Goal: Task Accomplishment & Management: Use online tool/utility

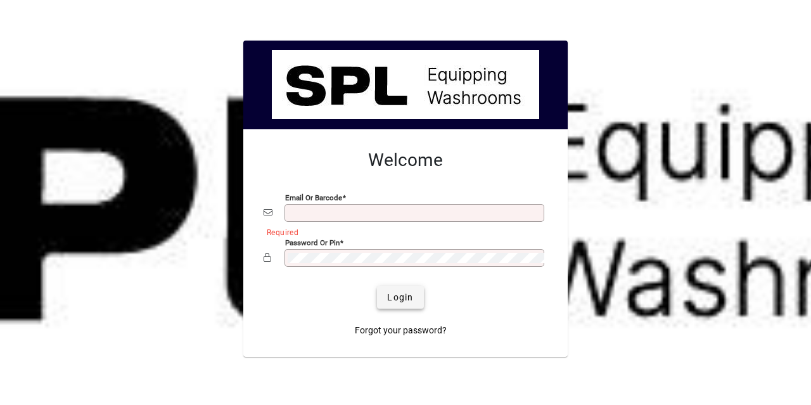
type input "**********"
click at [403, 302] on span "Login" at bounding box center [400, 297] width 26 height 13
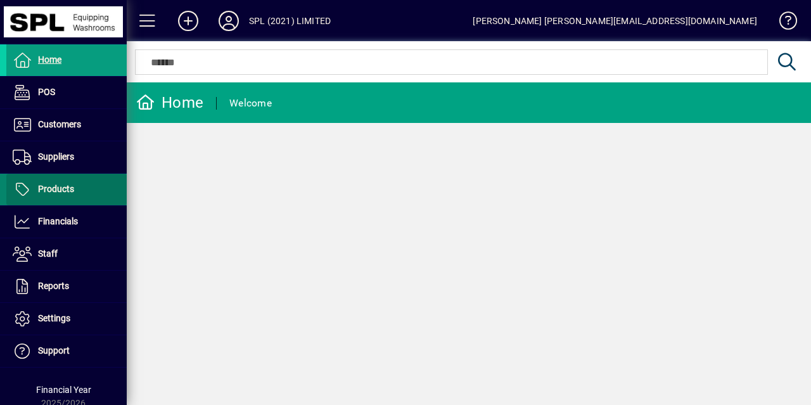
click at [76, 184] on span at bounding box center [66, 189] width 120 height 30
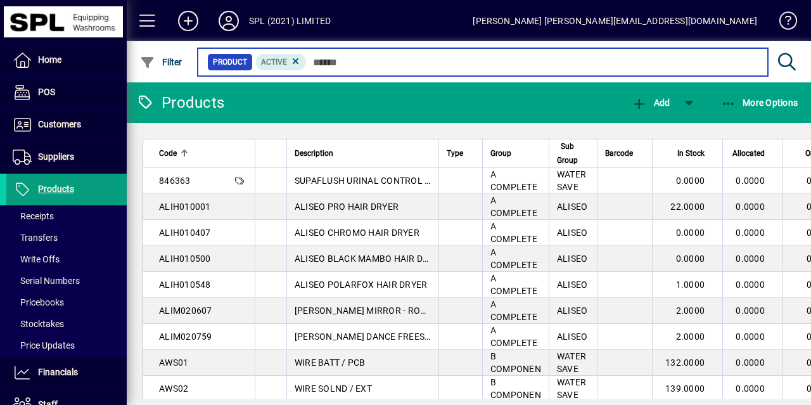
click at [333, 68] on input "text" at bounding box center [532, 62] width 451 height 18
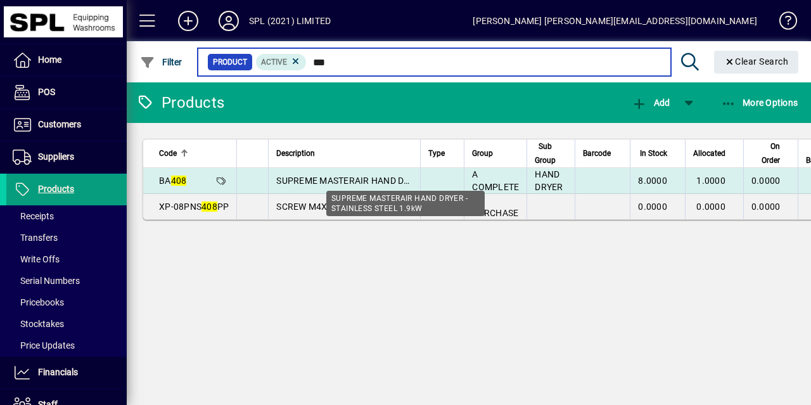
type input "***"
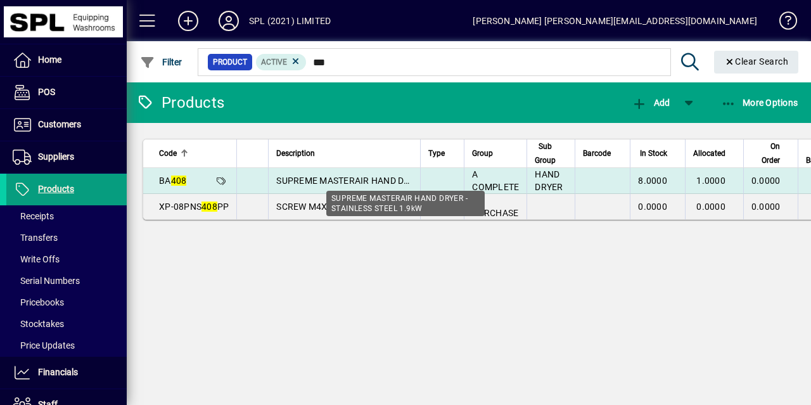
click at [293, 181] on span "SUPREME MASTERAIR HAND DRYER - STAINLESS STEEL 1.9kW" at bounding box center [405, 181] width 258 height 10
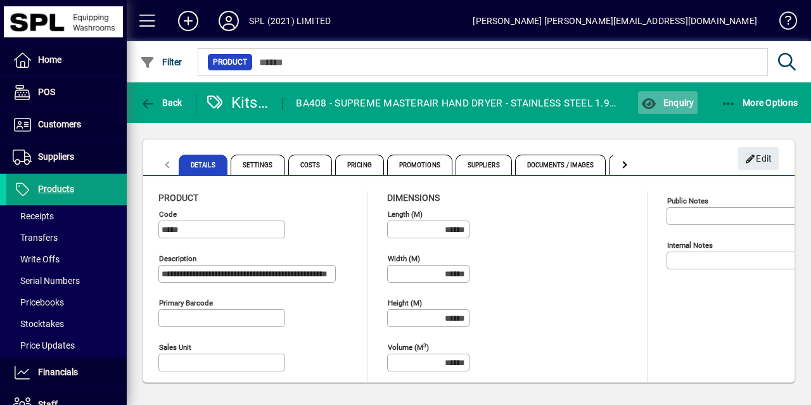
click at [677, 111] on span "button" at bounding box center [667, 102] width 59 height 30
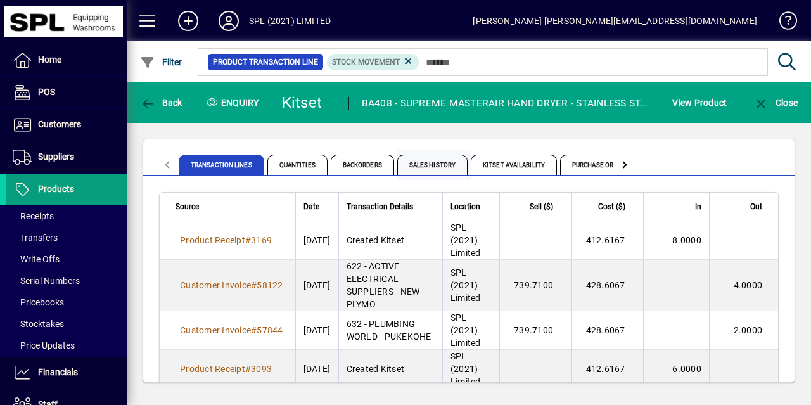
click at [443, 166] on span "Sales History" at bounding box center [432, 165] width 70 height 20
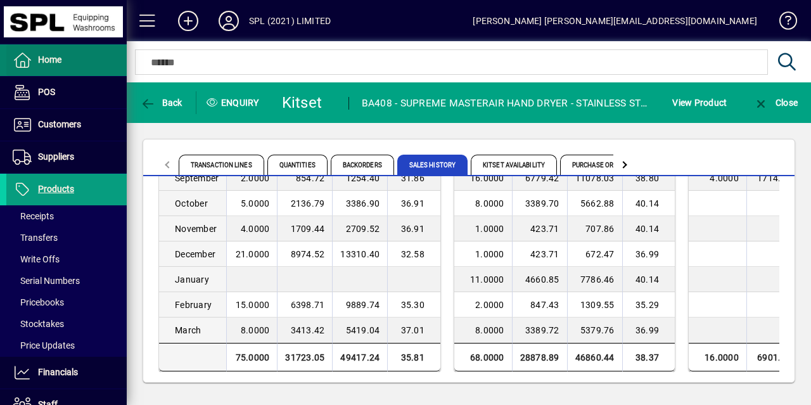
click at [72, 55] on span at bounding box center [66, 60] width 120 height 30
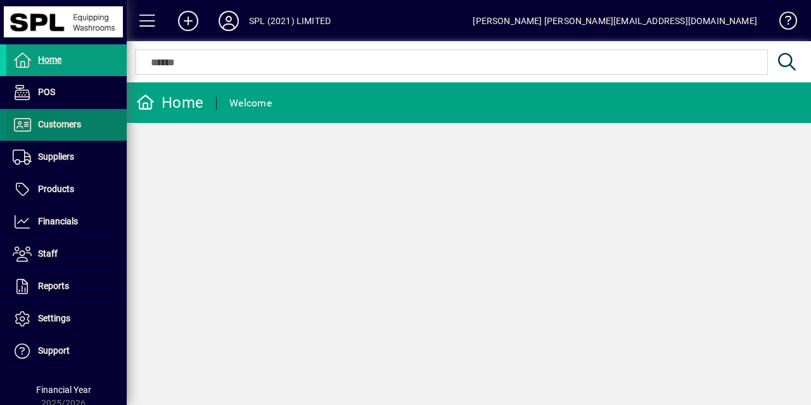
click at [71, 119] on span "Customers" at bounding box center [59, 124] width 43 height 10
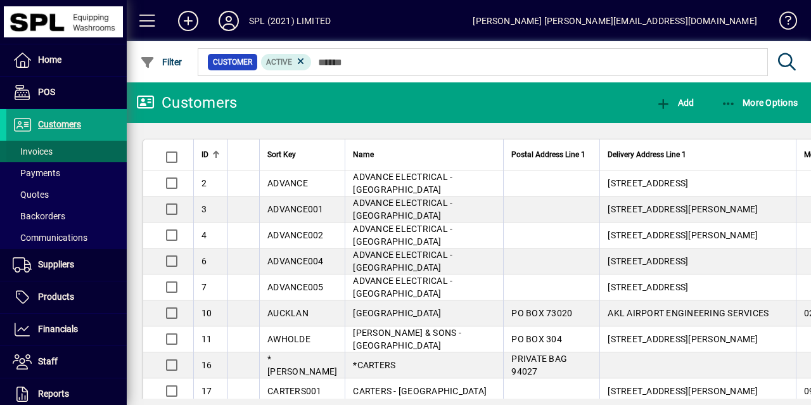
click at [54, 150] on span at bounding box center [66, 151] width 120 height 30
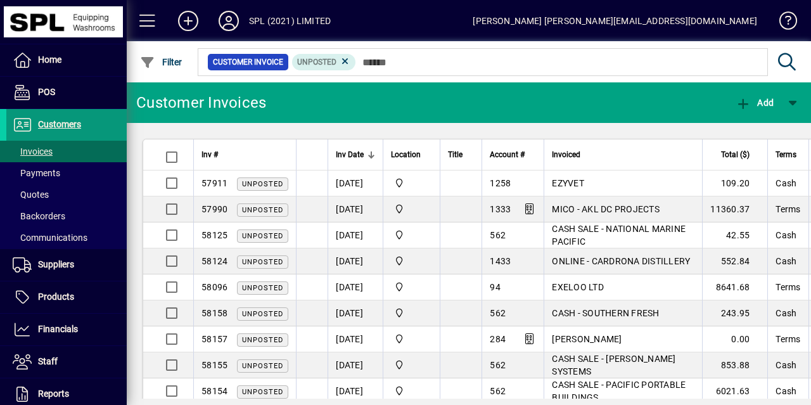
click at [70, 119] on span "Customers" at bounding box center [59, 124] width 43 height 10
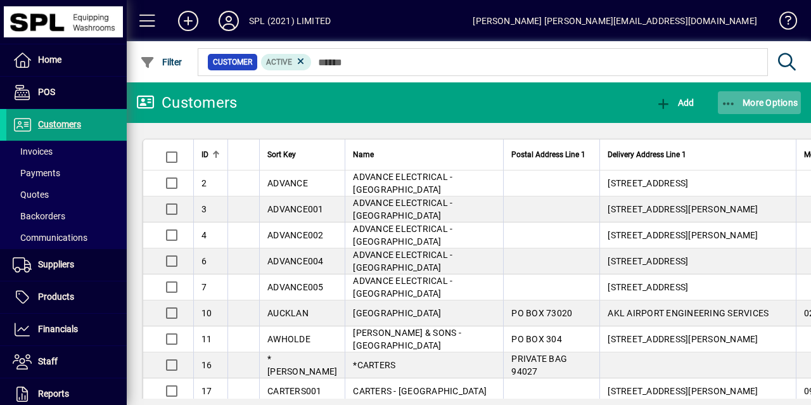
click at [718, 98] on span "button" at bounding box center [760, 102] width 84 height 30
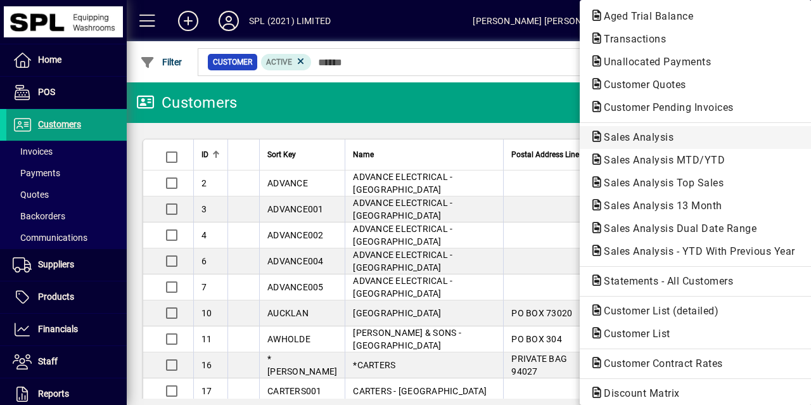
click at [688, 139] on span "Sales Analysis" at bounding box center [696, 137] width 212 height 15
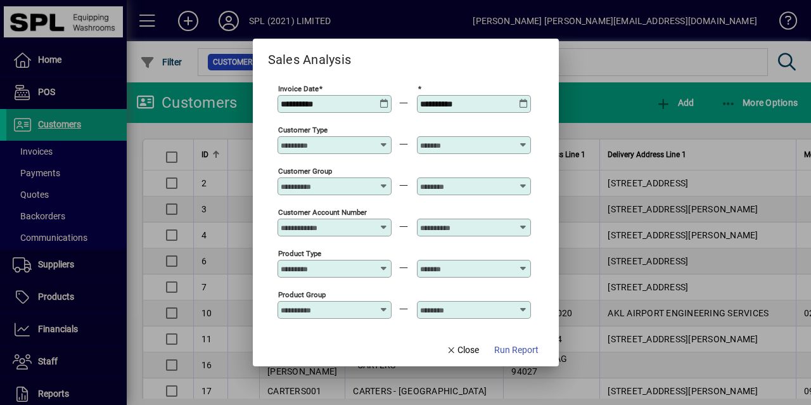
type input "**********"
click at [381, 99] on icon at bounding box center [385, 99] width 10 height 0
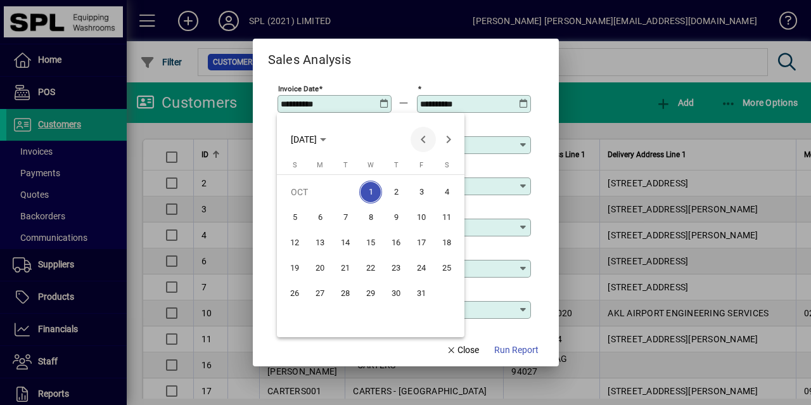
click at [430, 144] on span "Previous month" at bounding box center [423, 139] width 25 height 25
click at [347, 316] on span "30" at bounding box center [345, 318] width 23 height 23
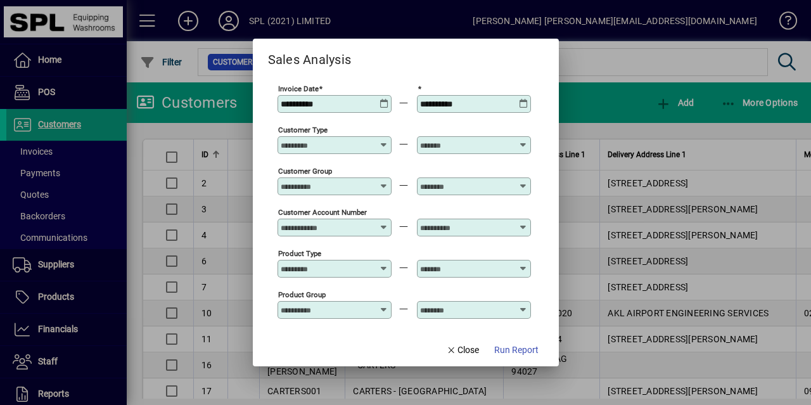
click at [381, 99] on icon at bounding box center [385, 99] width 10 height 0
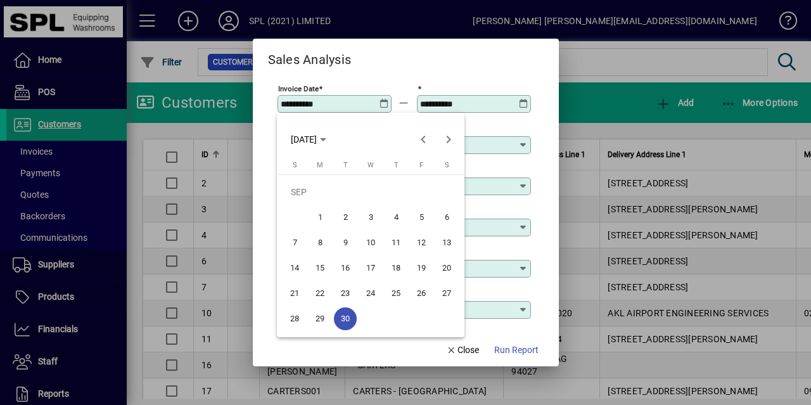
click at [322, 220] on span "1" at bounding box center [320, 217] width 23 height 23
type input "**********"
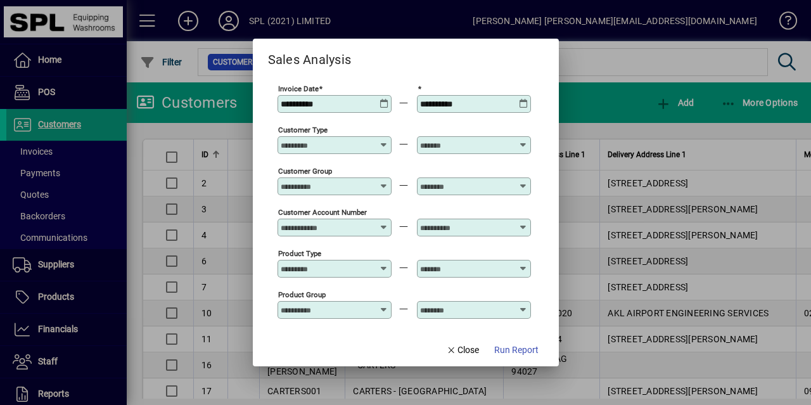
click at [521, 99] on icon at bounding box center [524, 99] width 10 height 0
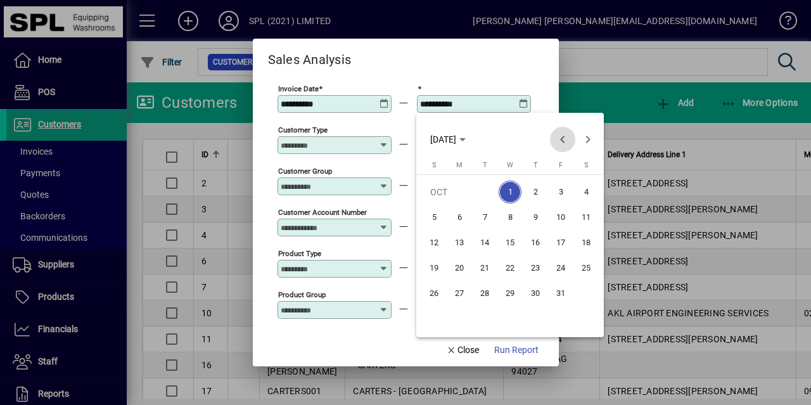
click at [558, 132] on span "Previous month" at bounding box center [562, 139] width 25 height 25
click at [489, 312] on span "30" at bounding box center [484, 318] width 23 height 23
type input "**********"
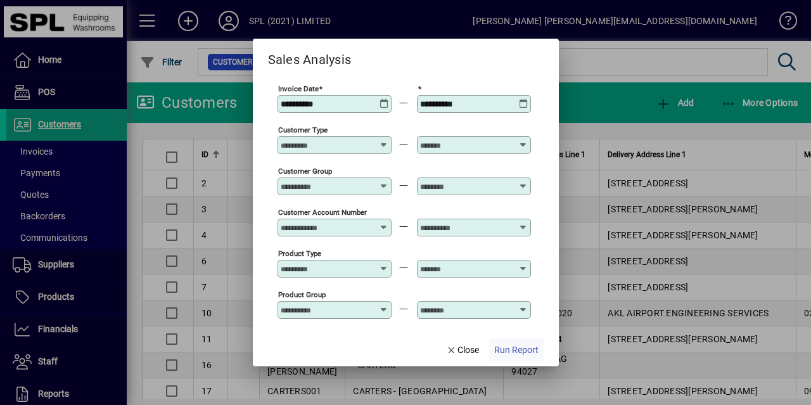
click at [515, 350] on span "Run Report" at bounding box center [516, 349] width 44 height 13
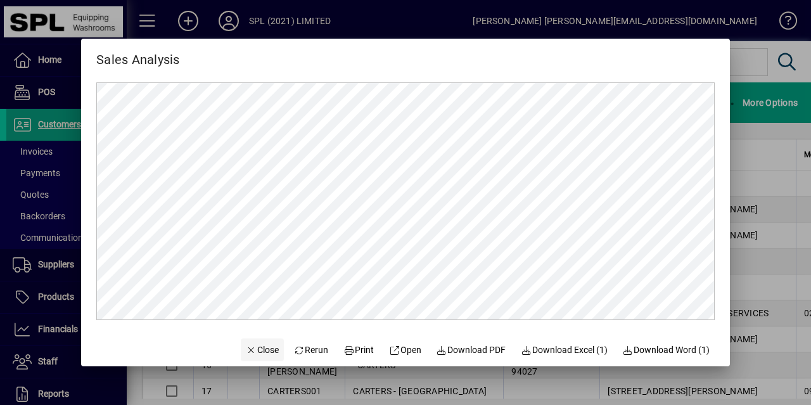
click at [259, 343] on span "Close" at bounding box center [262, 349] width 33 height 13
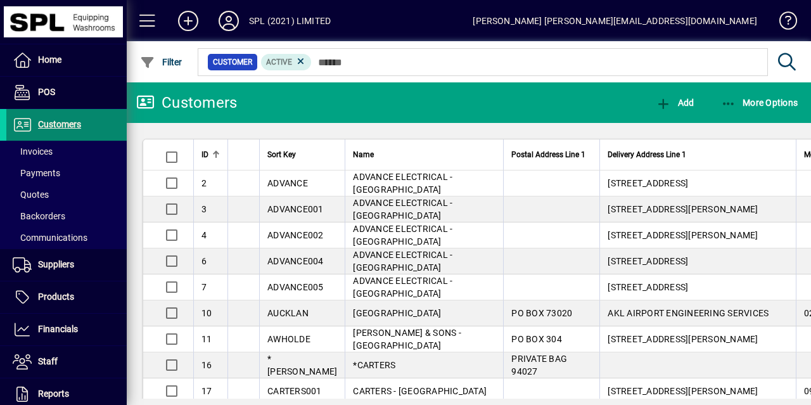
click at [67, 134] on span at bounding box center [66, 125] width 120 height 30
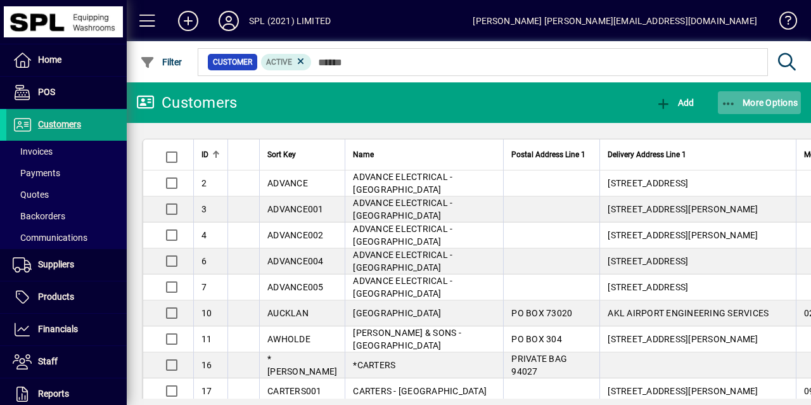
click at [724, 108] on icon "button" at bounding box center [729, 104] width 16 height 13
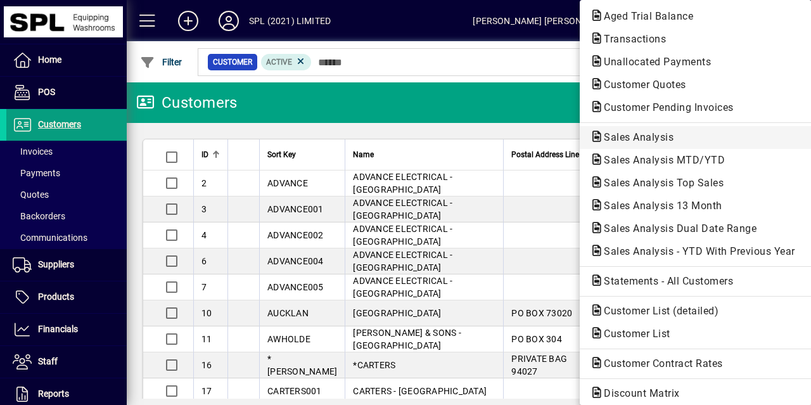
click at [665, 141] on span "Sales Analysis" at bounding box center [635, 137] width 90 height 12
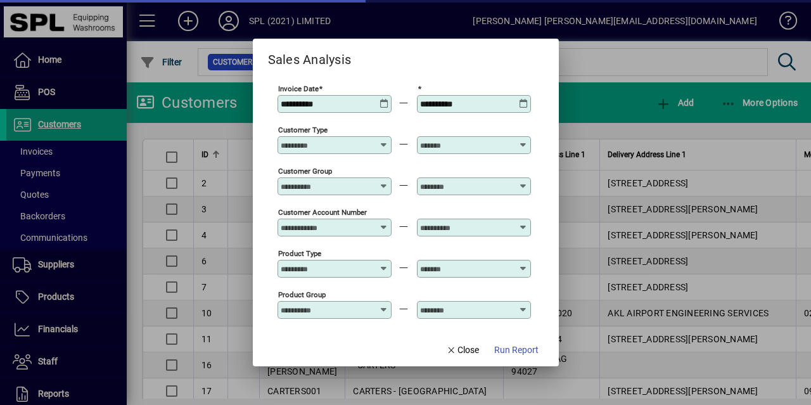
type input "**********"
click at [383, 99] on icon at bounding box center [385, 99] width 10 height 0
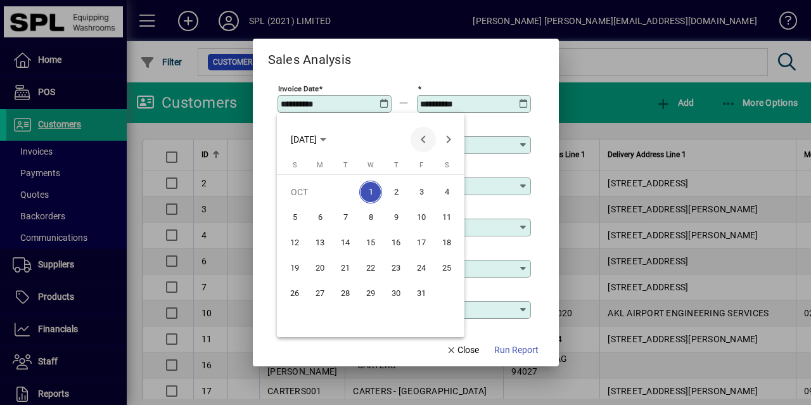
click at [425, 138] on span "Previous month" at bounding box center [423, 139] width 25 height 25
click at [326, 210] on span "1" at bounding box center [320, 217] width 23 height 23
type input "**********"
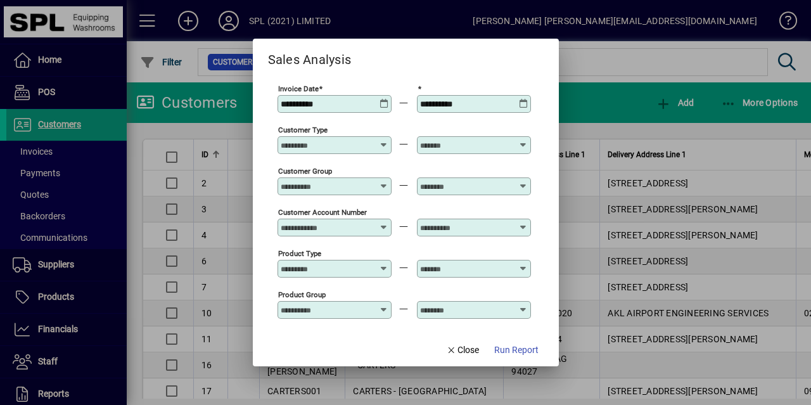
click at [522, 99] on icon at bounding box center [524, 99] width 10 height 0
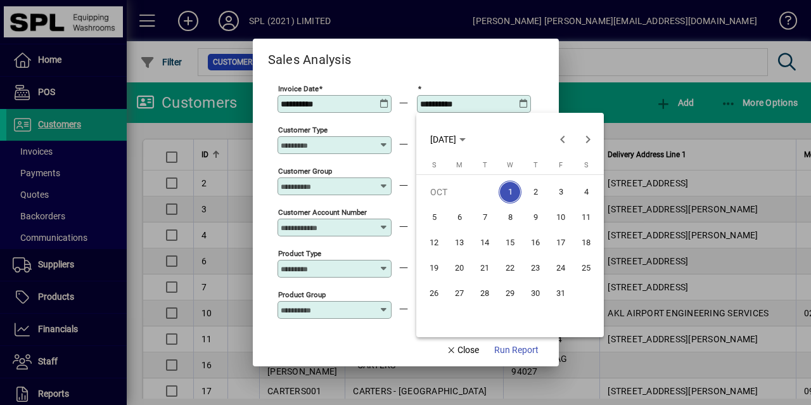
click at [561, 295] on span "31" at bounding box center [560, 293] width 23 height 23
type input "**********"
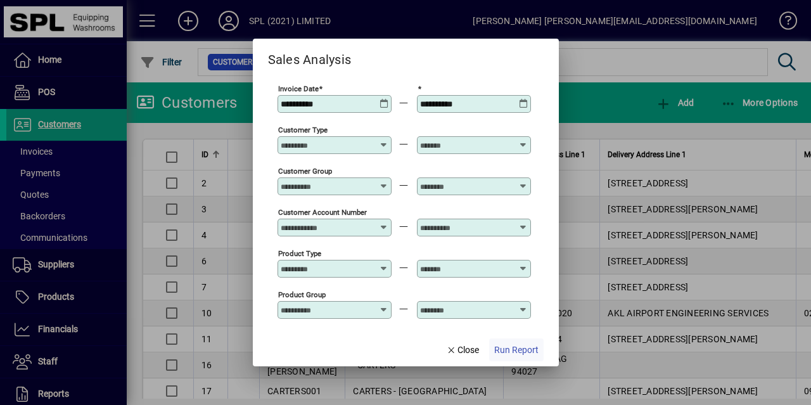
click at [516, 347] on span "Run Report" at bounding box center [516, 349] width 44 height 13
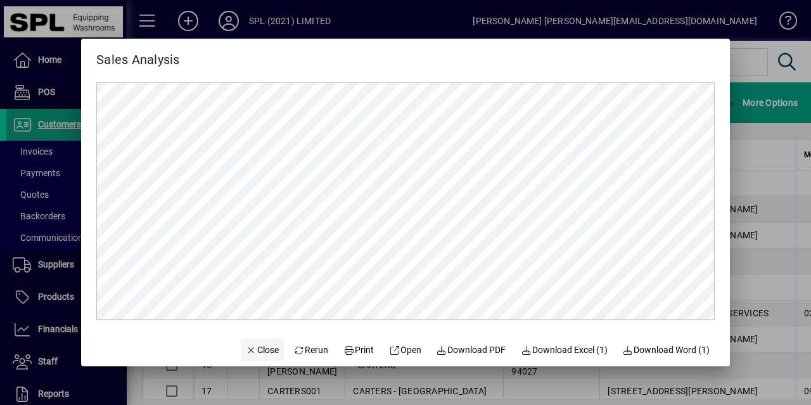
click at [252, 350] on span "Close" at bounding box center [262, 349] width 33 height 13
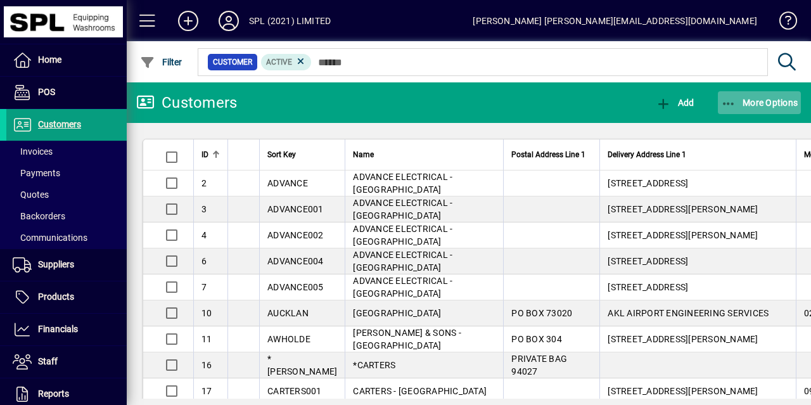
click at [728, 101] on icon "button" at bounding box center [729, 104] width 16 height 13
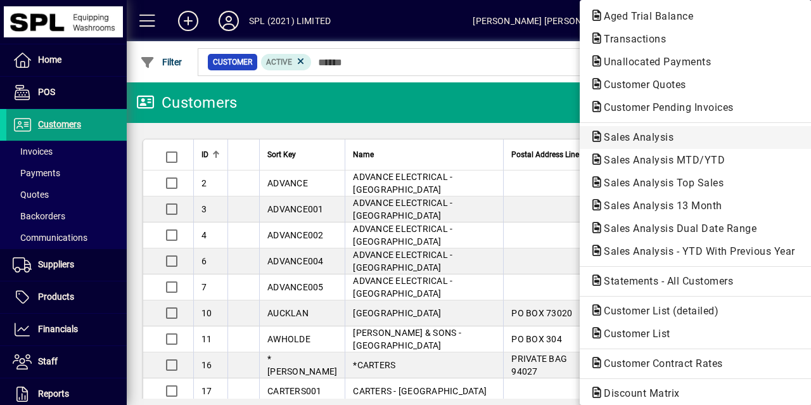
click at [653, 139] on span "Sales Analysis" at bounding box center [635, 137] width 90 height 12
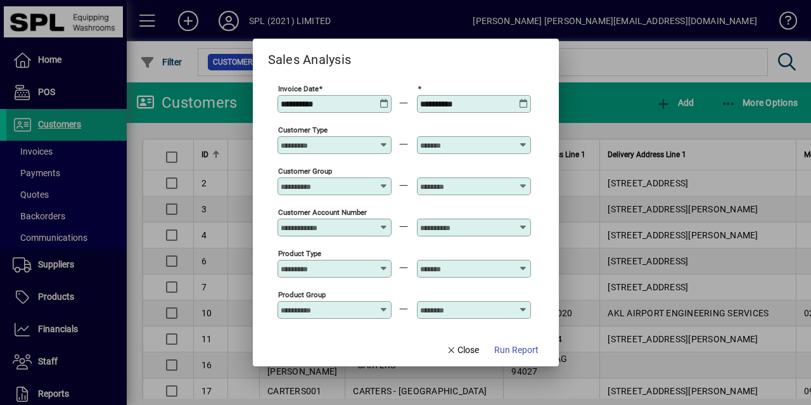
type input "**********"
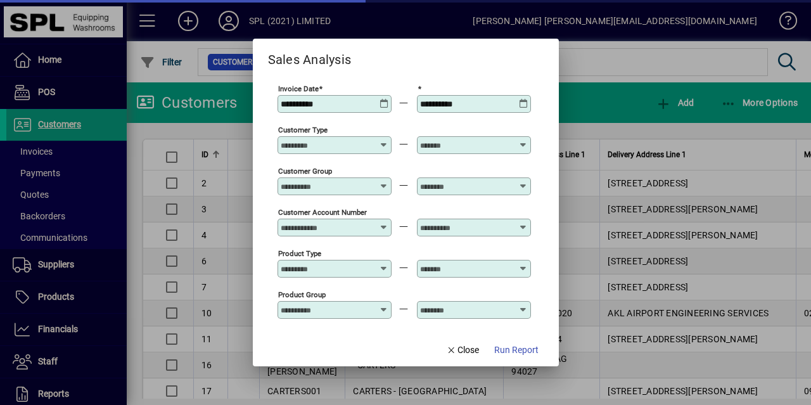
click at [387, 99] on icon at bounding box center [385, 99] width 10 height 0
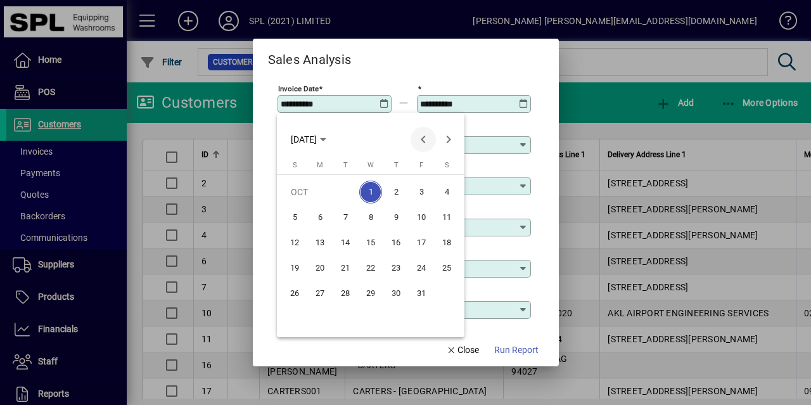
click at [422, 139] on span "Previous month" at bounding box center [423, 139] width 25 height 25
click at [458, 140] on span "Next month" at bounding box center [448, 139] width 25 height 25
click at [316, 216] on span "1" at bounding box center [320, 217] width 23 height 23
type input "**********"
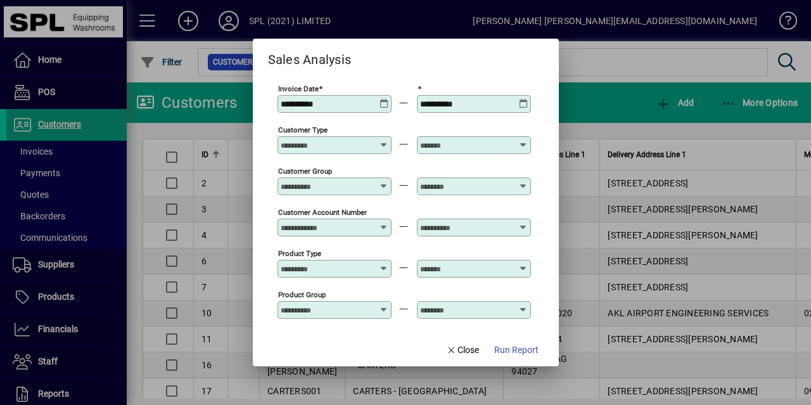
click at [521, 99] on icon at bounding box center [524, 99] width 10 height 0
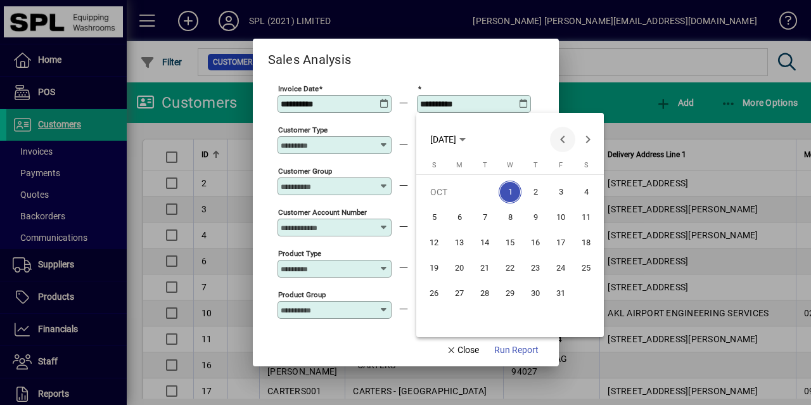
click at [563, 141] on span "Previous month" at bounding box center [562, 139] width 25 height 25
click at [480, 314] on span "30" at bounding box center [484, 318] width 23 height 23
type input "**********"
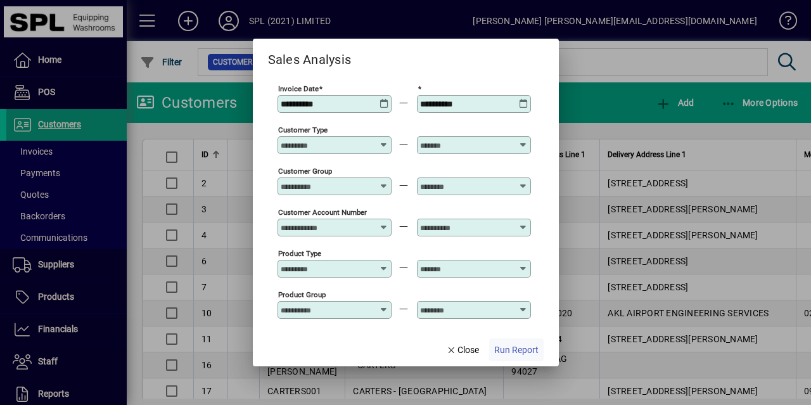
click at [509, 345] on span "Run Report" at bounding box center [516, 349] width 44 height 13
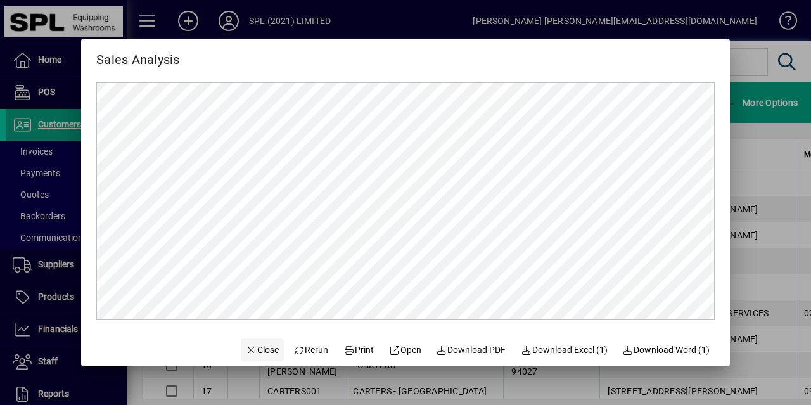
click at [252, 352] on span "Close" at bounding box center [262, 349] width 33 height 13
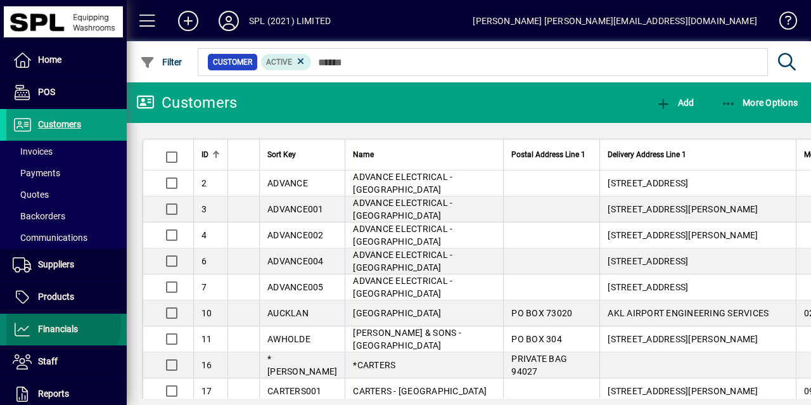
click at [61, 324] on span "Financials" at bounding box center [58, 329] width 40 height 10
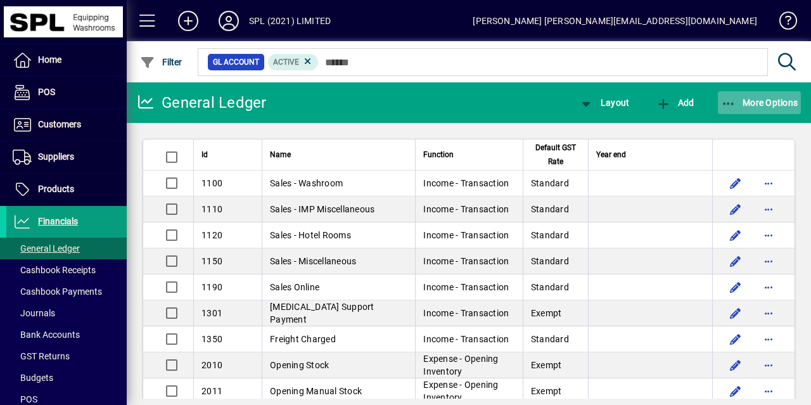
click at [726, 101] on icon "button" at bounding box center [729, 104] width 16 height 13
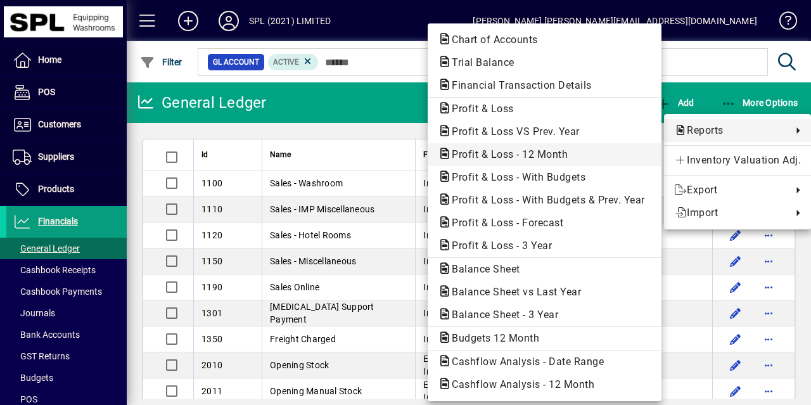
click at [549, 157] on span "Profit & Loss - 12 Month" at bounding box center [506, 154] width 136 height 12
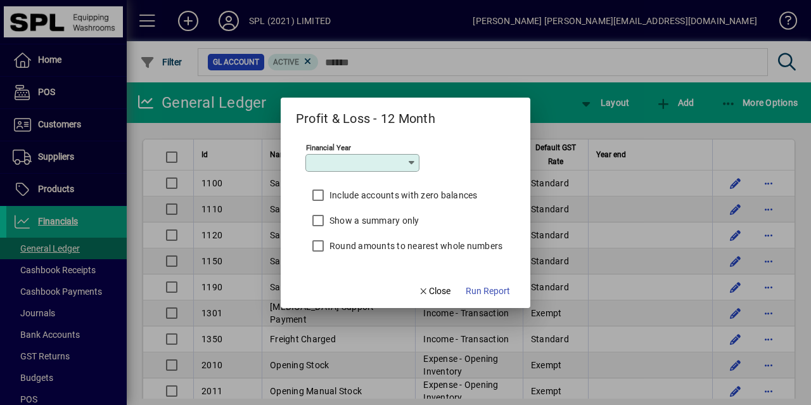
type input "*********"
click at [487, 283] on span "button" at bounding box center [488, 291] width 54 height 30
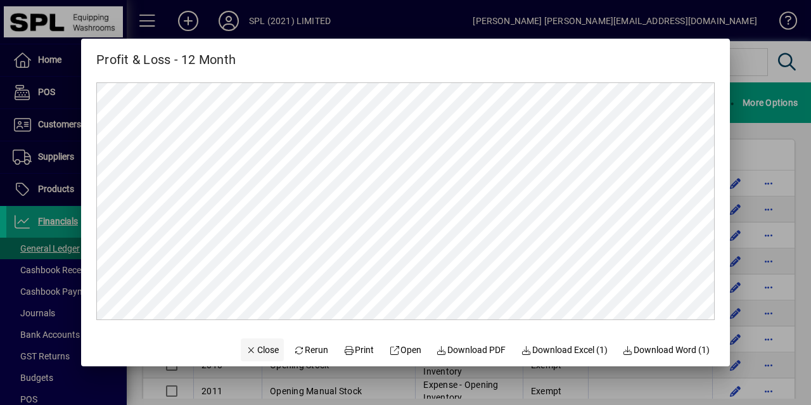
click at [256, 348] on span "Close" at bounding box center [262, 349] width 33 height 13
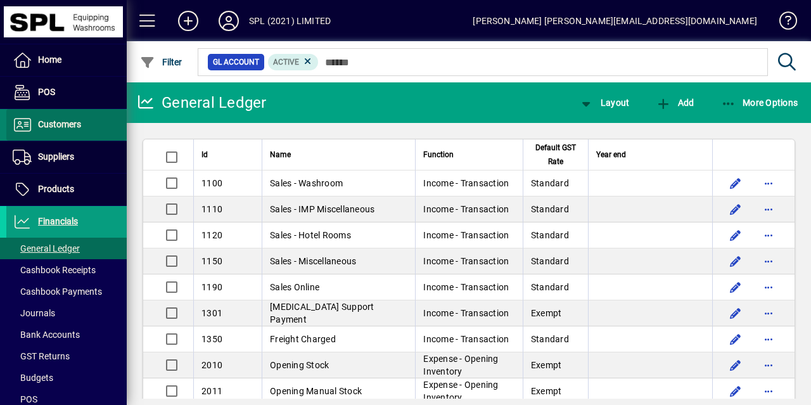
click at [80, 115] on span at bounding box center [66, 125] width 120 height 30
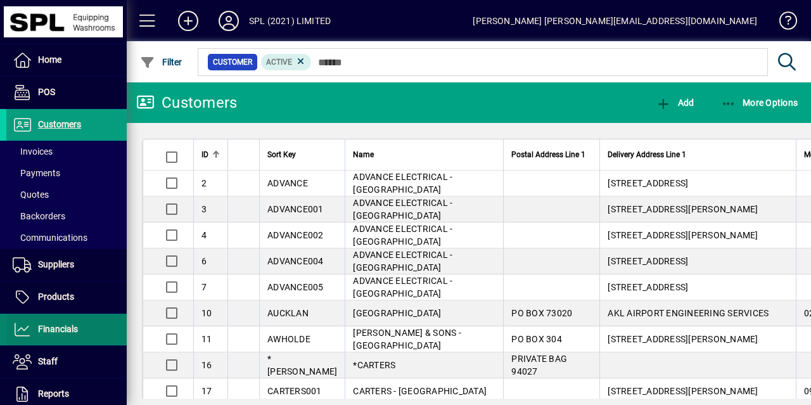
click at [73, 328] on span "Financials" at bounding box center [58, 329] width 40 height 10
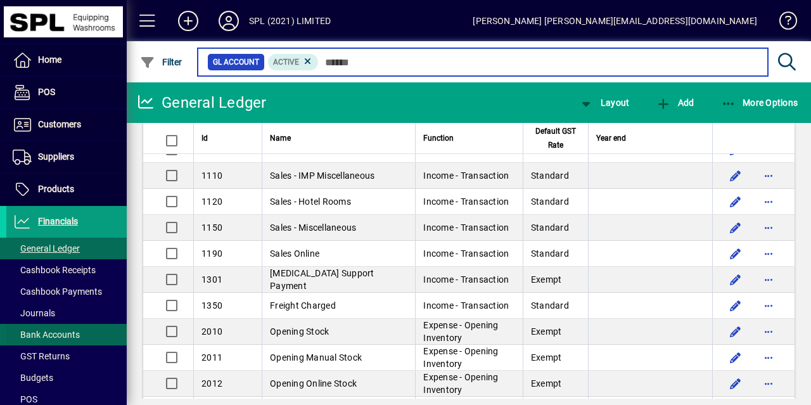
scroll to position [45, 0]
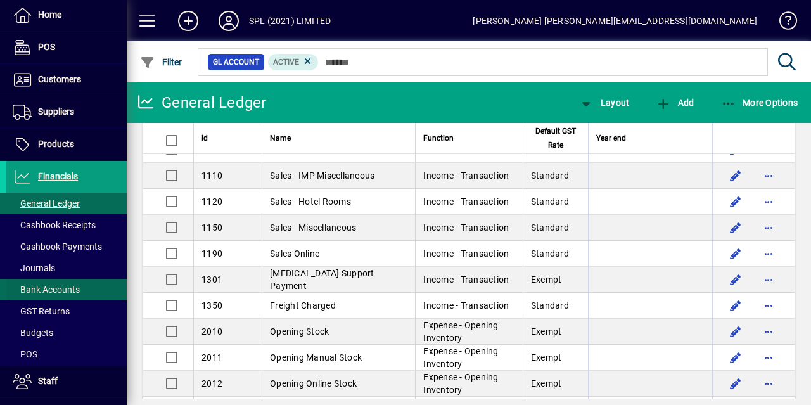
click at [58, 290] on span "Bank Accounts" at bounding box center [46, 290] width 67 height 10
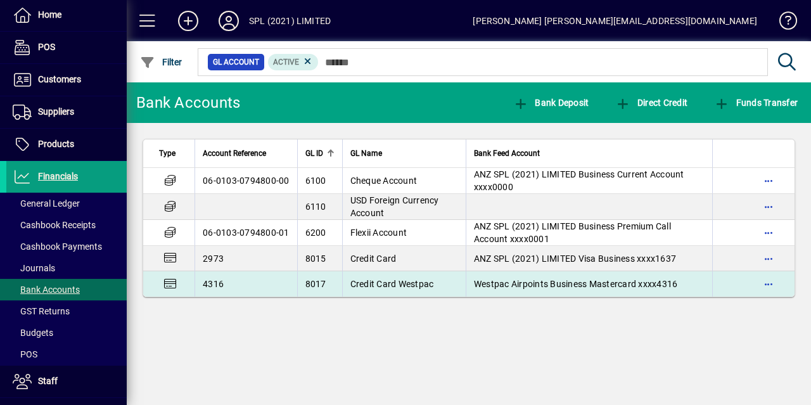
click at [382, 281] on span "Credit Card Westpac" at bounding box center [392, 284] width 84 height 10
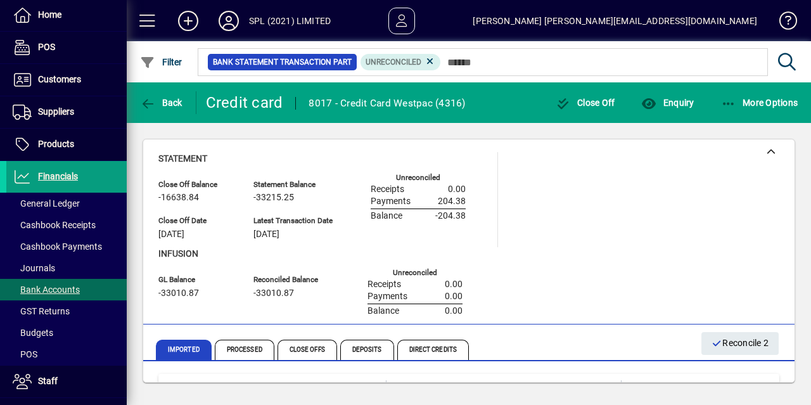
drag, startPoint x: 787, startPoint y: 378, endPoint x: 754, endPoint y: 379, distance: 33.0
click at [754, 379] on mat-expansion-panel-header "[DATE] SUPER LIQUOR BALMORAL [GEOGRAPHIC_DATA] NZL -44.36 No suggestions Suppli…" at bounding box center [468, 399] width 621 height 51
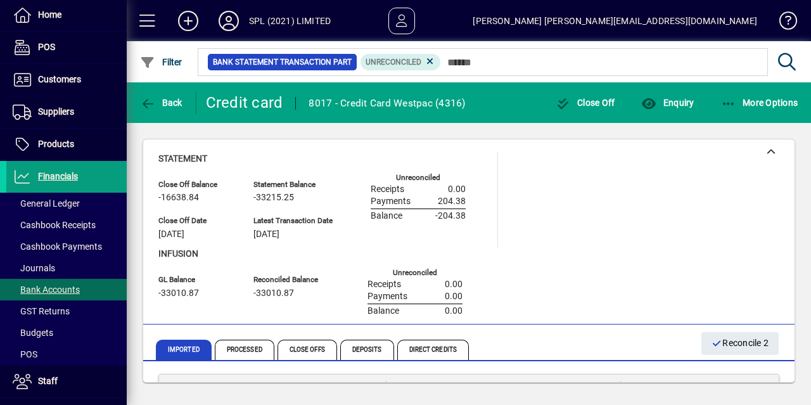
scroll to position [25, 0]
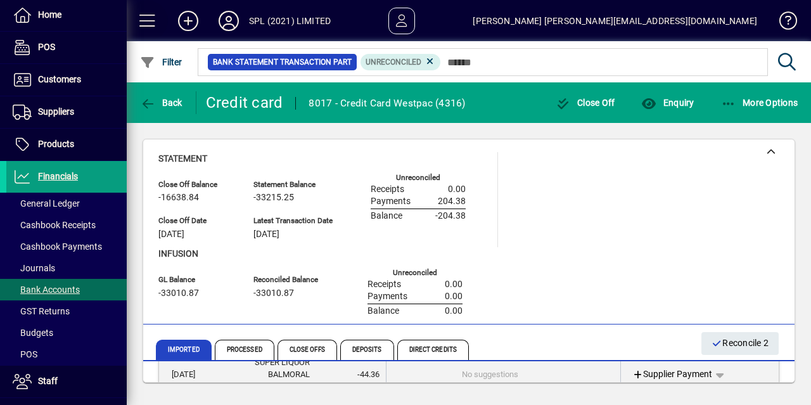
click at [151, 18] on span at bounding box center [147, 21] width 30 height 30
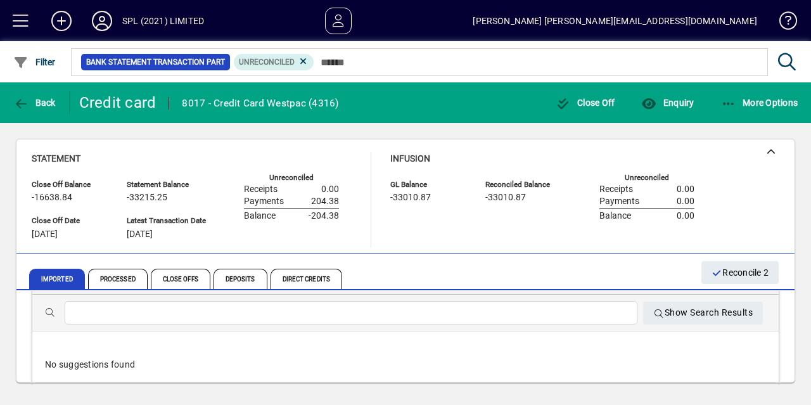
scroll to position [0, 0]
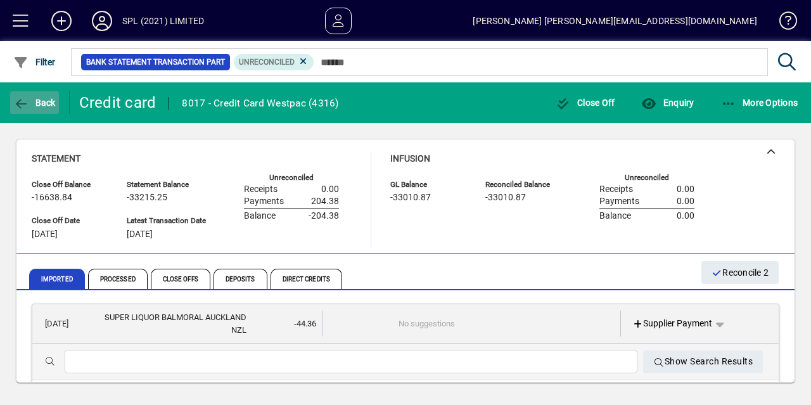
click at [39, 107] on span "Back" at bounding box center [34, 103] width 42 height 10
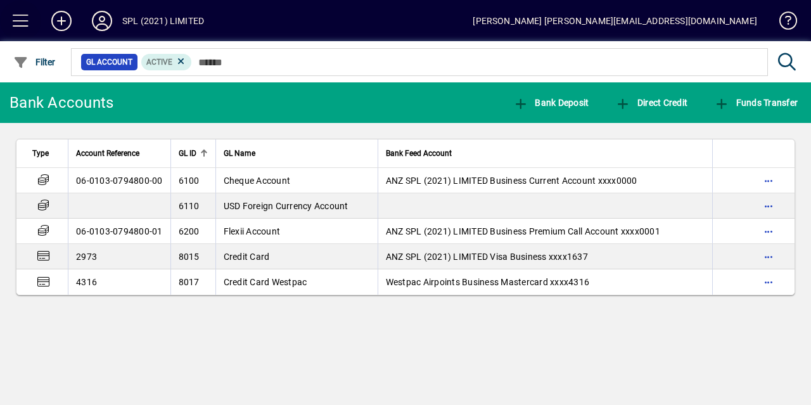
click at [25, 17] on span at bounding box center [21, 21] width 30 height 30
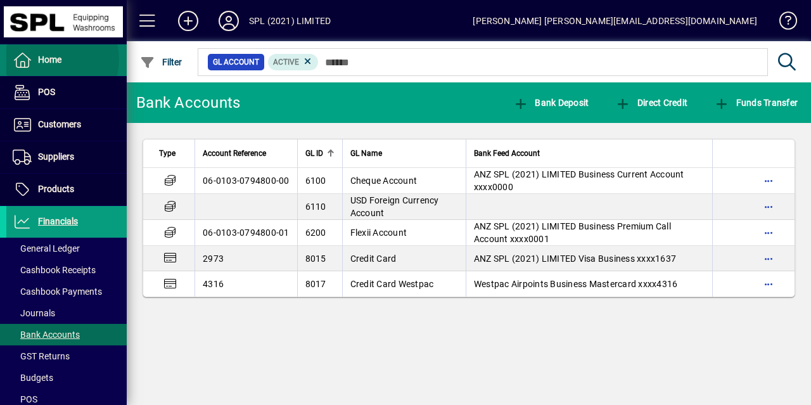
click at [56, 60] on span "Home" at bounding box center [49, 59] width 23 height 10
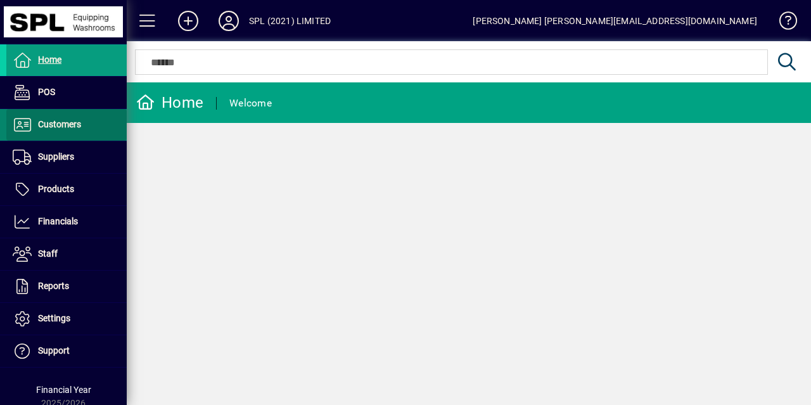
click at [76, 129] on span "Customers" at bounding box center [43, 124] width 75 height 15
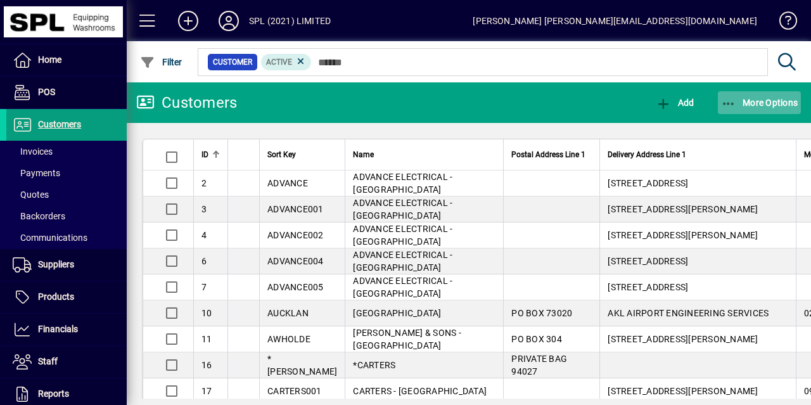
click at [727, 99] on icon "button" at bounding box center [729, 104] width 16 height 13
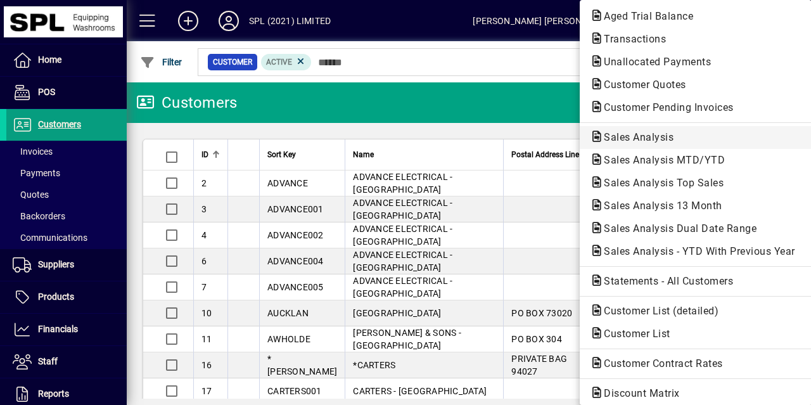
click at [670, 138] on span "Sales Analysis" at bounding box center [696, 137] width 212 height 15
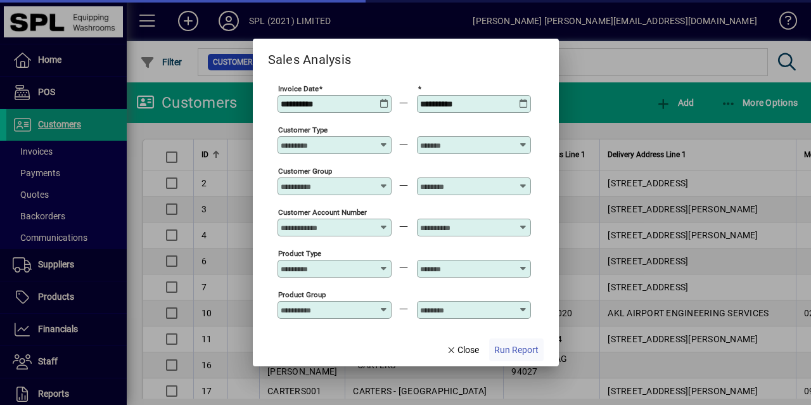
click at [518, 344] on span "Run Report" at bounding box center [516, 349] width 44 height 13
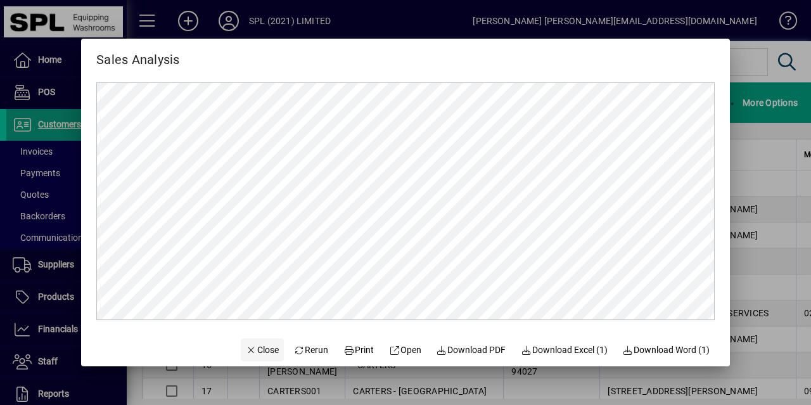
click at [248, 357] on span "button" at bounding box center [262, 350] width 43 height 30
